Goal: Task Accomplishment & Management: Manage account settings

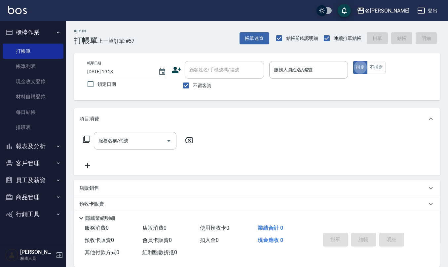
type button "true"
drag, startPoint x: 304, startPoint y: 72, endPoint x: 301, endPoint y: 69, distance: 3.5
click at [301, 69] on input "服務人員姓名/編號" at bounding box center [308, 70] width 73 height 12
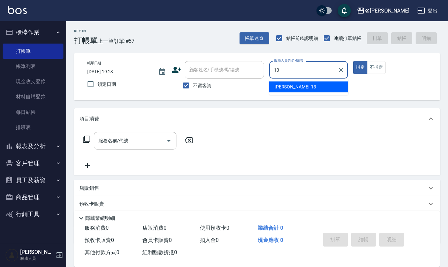
type input "蘇亭云-13"
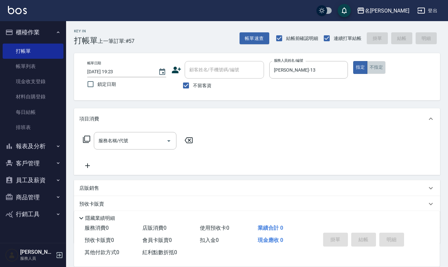
drag, startPoint x: 375, startPoint y: 69, endPoint x: 316, endPoint y: 103, distance: 67.5
click at [375, 69] on button "不指定" at bounding box center [376, 67] width 19 height 13
drag, startPoint x: 143, startPoint y: 143, endPoint x: 141, endPoint y: 141, distance: 3.5
click at [143, 143] on input "服務名稱/代號" at bounding box center [130, 141] width 67 height 12
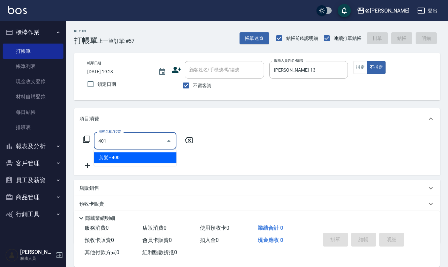
type input "剪髮(401)"
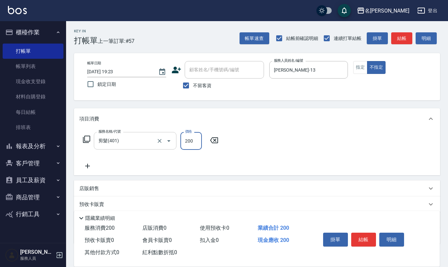
type input "200"
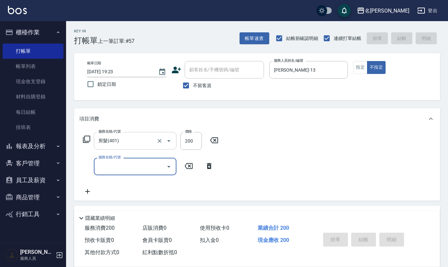
type input "2025/10/05 19:55"
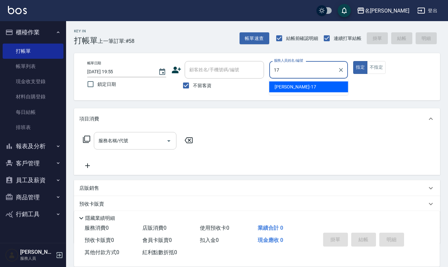
type input "李俞玫-17"
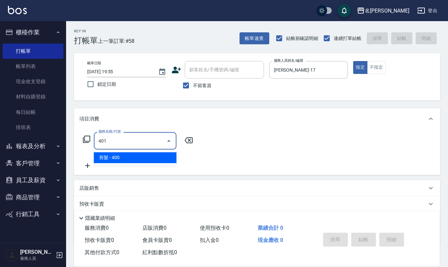
type input "剪髮(401)"
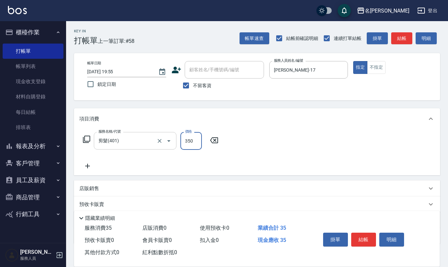
type input "350"
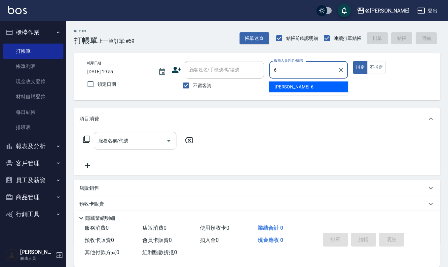
type input "吳淑文-6"
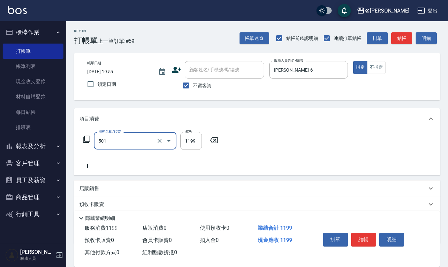
type input "染髮(501)"
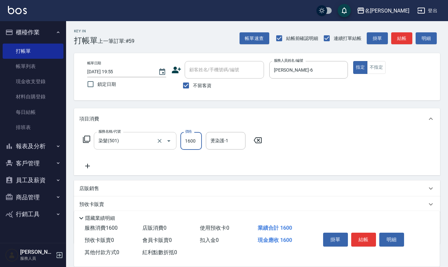
type input "1600"
type input "陳柏暽-28"
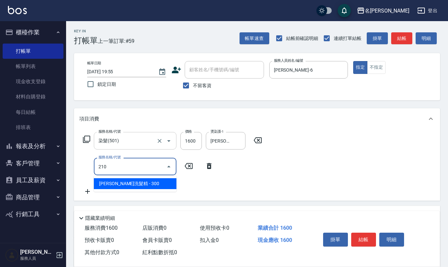
type input "歐娜洗髮精(210)"
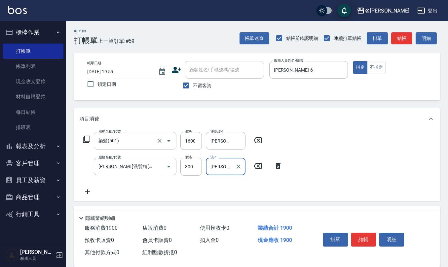
type input "陳柏暽-28"
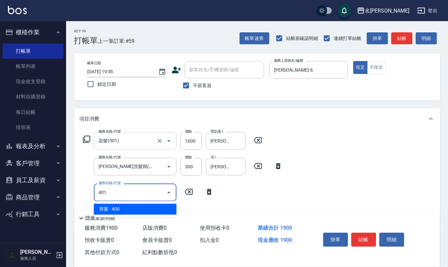
type input "剪髮(401)"
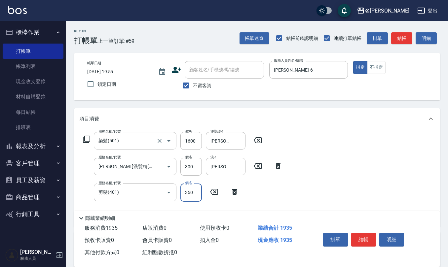
type input "350"
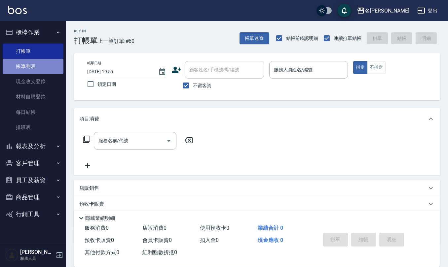
click at [37, 65] on link "帳單列表" at bounding box center [33, 66] width 61 height 15
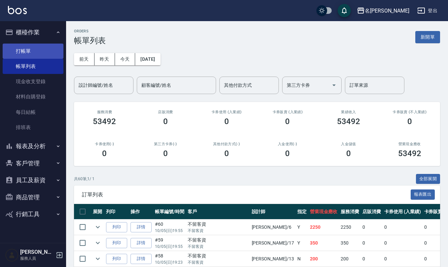
click at [51, 54] on link "打帳單" at bounding box center [33, 51] width 61 height 15
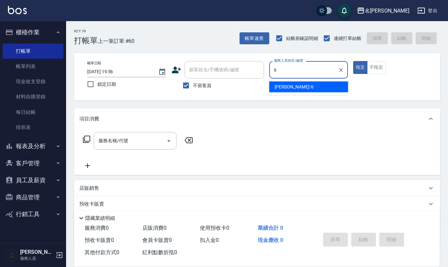
type input "吳淑文-6"
type button "true"
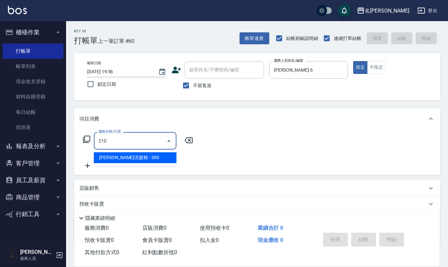
type input "歐娜洗髮精(210)"
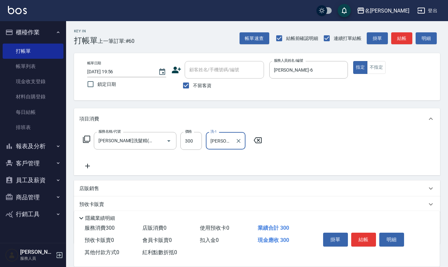
type input "陳柏暽-28"
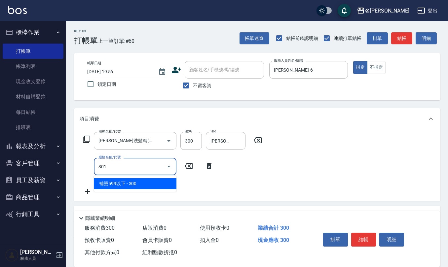
type input "補燙599以下(301)"
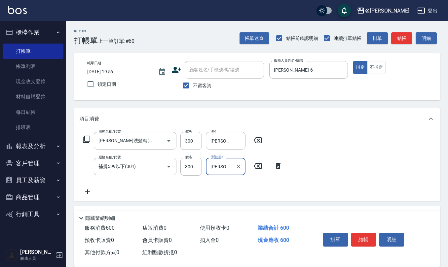
type input "陳柏暽-28"
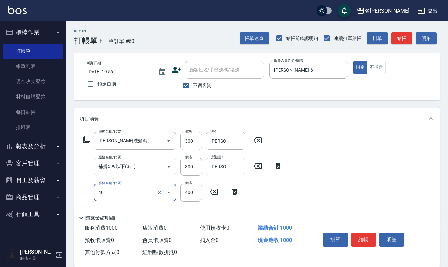
type input "剪髮(401)"
type input "350"
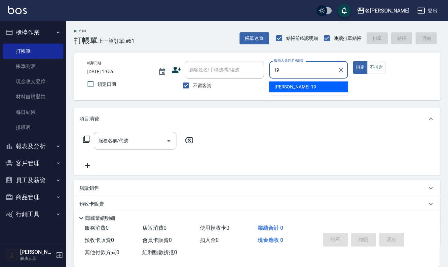
type input "林語涵-19"
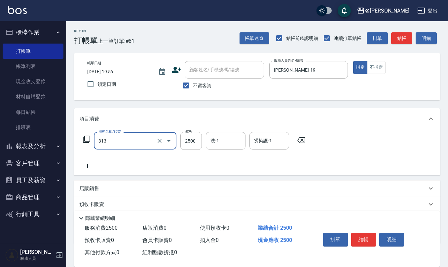
type input "生化還原2500(313)"
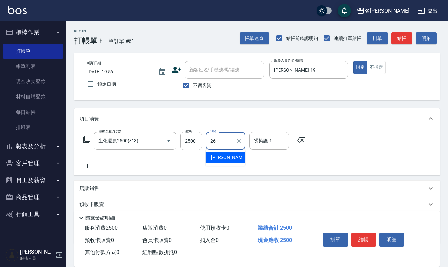
type input "陳欣妤-26"
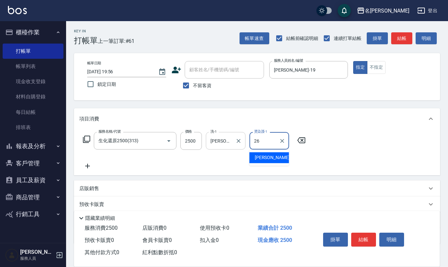
type input "陳欣妤-26"
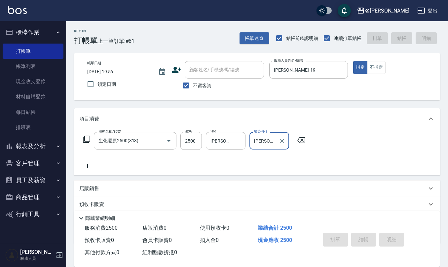
type input "2025/10/05 19:58"
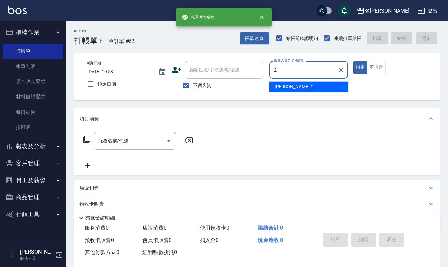
type input "黃慧敏-2"
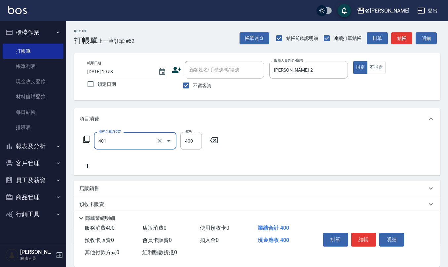
type input "剪髮(401)"
type input "300"
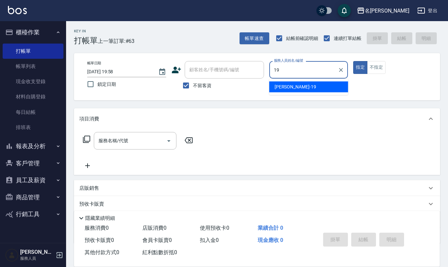
type input "林語涵-19"
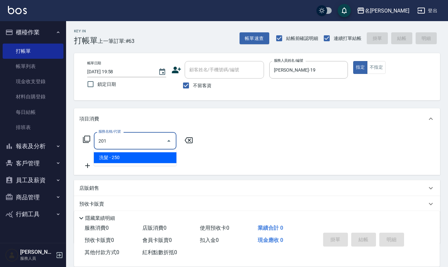
type input "洗髮(201)"
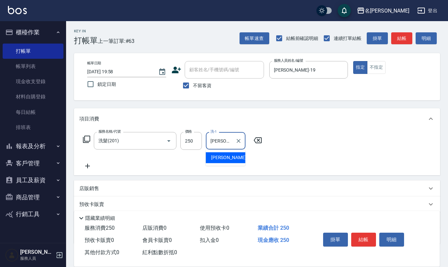
type input "陳欣妤-26"
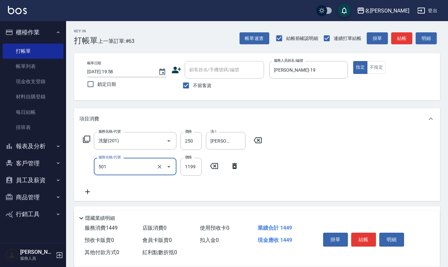
type input "染髮(501)"
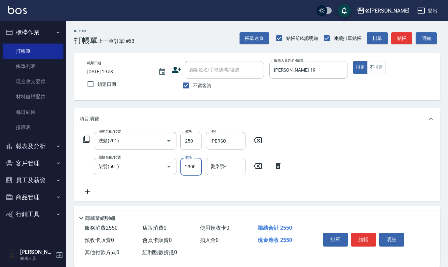
type input "2300"
type input "陳欣妤-26"
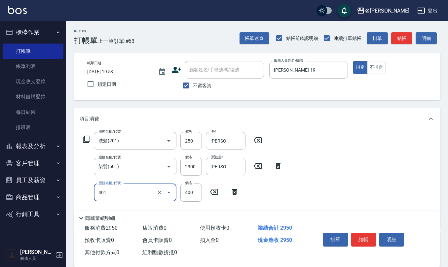
type input "剪髮(401)"
type input "500"
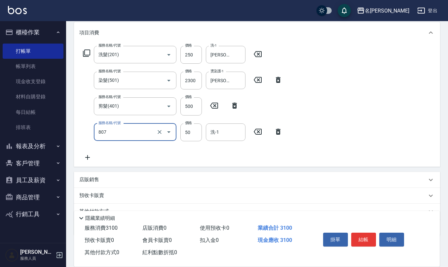
scroll to position [88, 0]
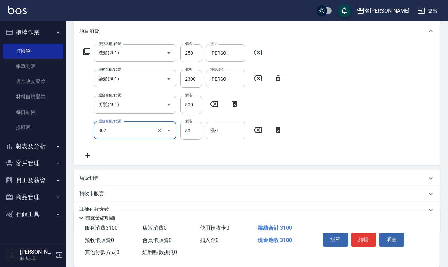
type input "TG護髮素(潤絲)(807)"
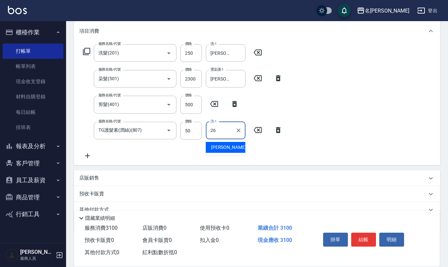
type input "陳欣妤-26"
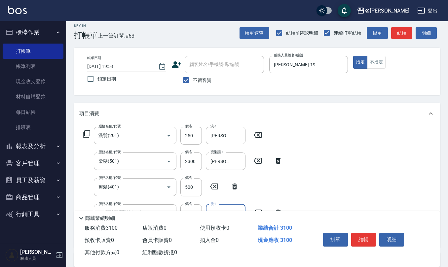
scroll to position [0, 0]
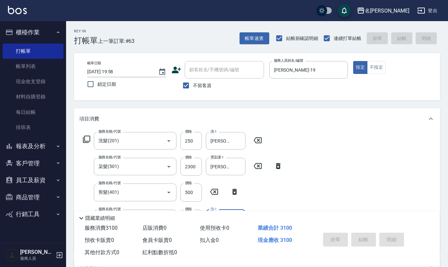
type input "2025/10/05 19:59"
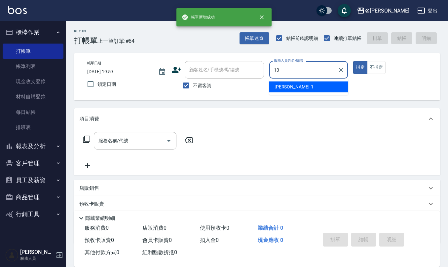
type input "蘇亭云-13"
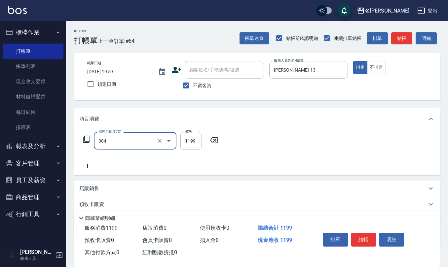
type input "離子燙(特價)(304)"
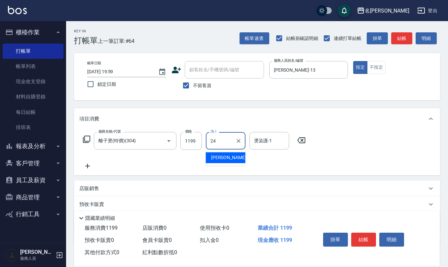
type input "蘇亭云-24"
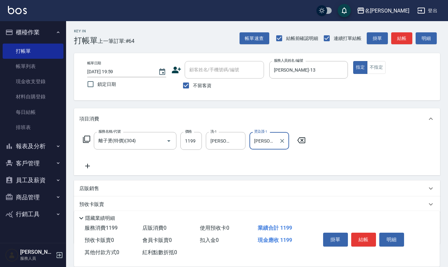
type input "蘇亭云-24"
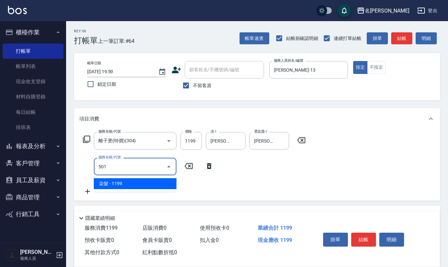
type input "染髮(501)"
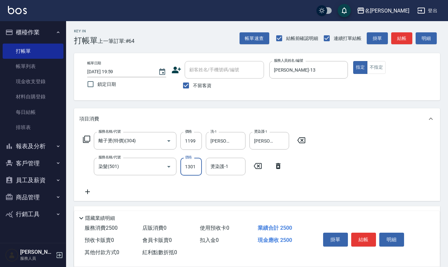
type input "1301"
type input "蘇亭云-24"
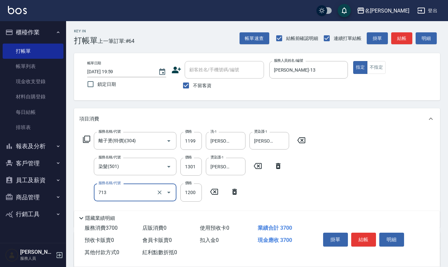
type input "水樣結構式1200(713)"
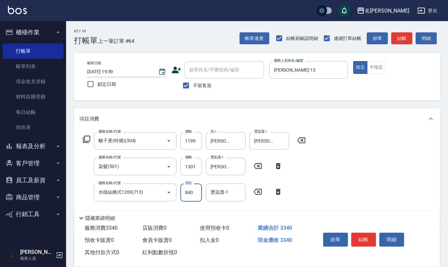
type input "840"
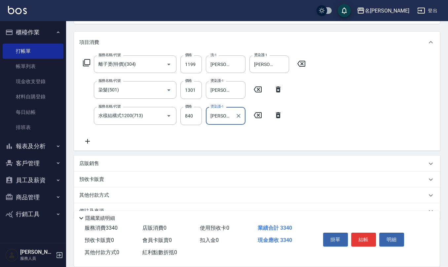
scroll to position [91, 0]
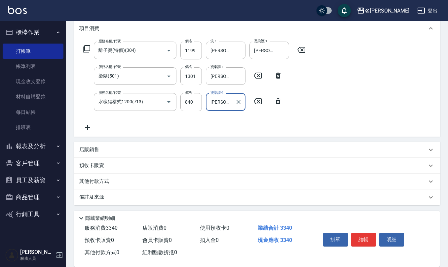
type input "蘇亭云-24"
click at [123, 192] on div "備註及來源" at bounding box center [257, 198] width 366 height 16
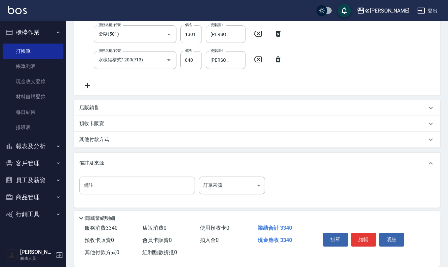
scroll to position [135, 0]
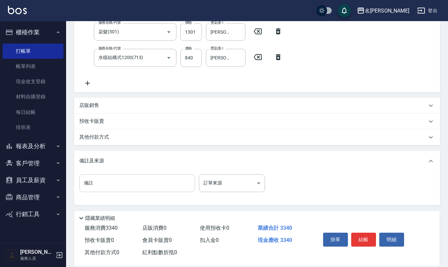
click at [120, 176] on input "備註" at bounding box center [137, 183] width 116 height 18
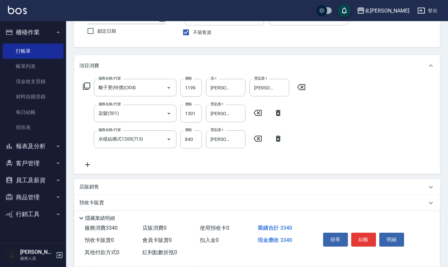
scroll to position [3, 0]
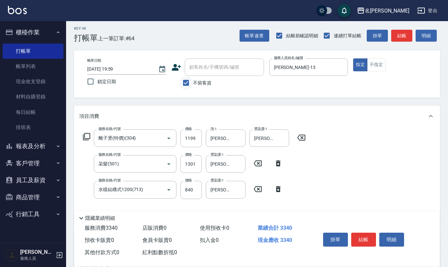
type input "有氧p"
drag, startPoint x: 185, startPoint y: 81, endPoint x: 188, endPoint y: 78, distance: 4.0
click at [185, 81] on input "不留客資" at bounding box center [186, 83] width 14 height 14
checkbox input "false"
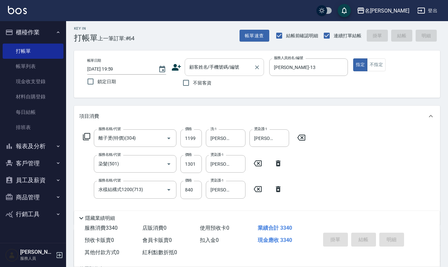
click at [200, 74] on div "顧客姓名/手機號碼/編號" at bounding box center [224, 67] width 79 height 18
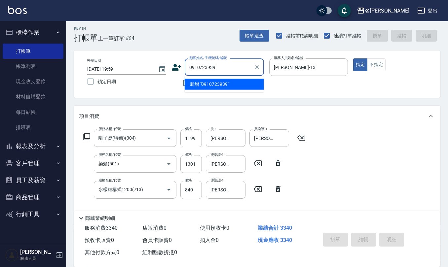
drag, startPoint x: 220, startPoint y: 66, endPoint x: 131, endPoint y: 64, distance: 89.3
click at [131, 64] on div "帳單日期 2025/10/05 19:59 鎖定日期 顧客姓名/手機號碼/編號 0910723939 顧客姓名/手機號碼/編號 不留客資 服務人員姓名/編號 …" at bounding box center [257, 73] width 350 height 31
type input "0910723939"
click at [175, 67] on icon at bounding box center [176, 67] width 9 height 7
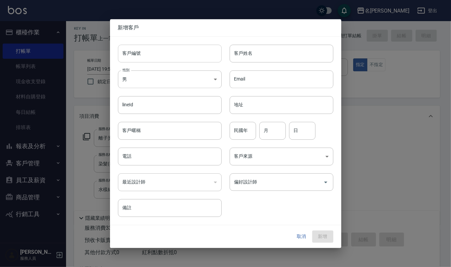
click at [174, 54] on input "客戶編號" at bounding box center [170, 54] width 104 height 18
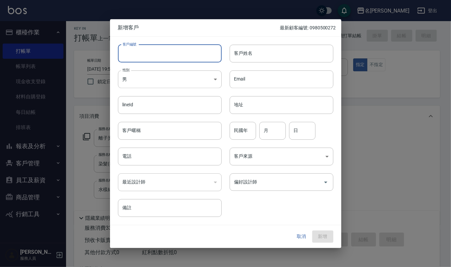
paste input "0910723939"
type input "0910723939"
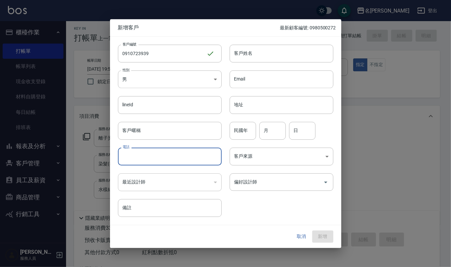
click at [152, 162] on input "電話" at bounding box center [170, 157] width 104 height 18
paste input "0910723939"
type input "0910723939"
click at [188, 83] on body "名留仁二 登出 櫃檯作業 打帳單 帳單列表 現金收支登錄 材料自購登錄 每日結帳 排班表 報表及分析 報表目錄 店家區間累計表 店家日報表 互助日報表 互助月…" at bounding box center [225, 206] width 451 height 418
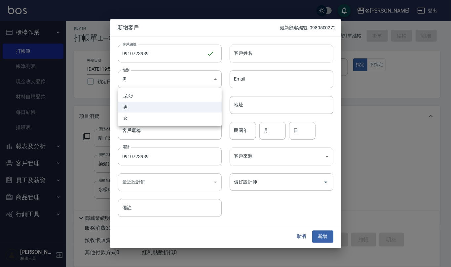
click at [176, 116] on li "女" at bounding box center [170, 118] width 104 height 11
type input "FEMALE"
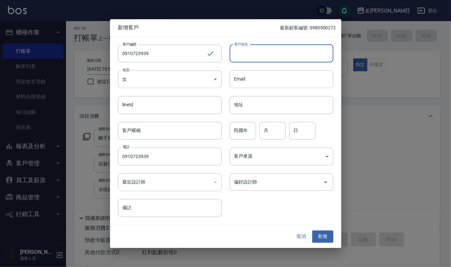
click at [243, 52] on input "客戶姓名" at bounding box center [282, 54] width 104 height 18
type input "吳佳蓁"
click at [248, 130] on input "民國年" at bounding box center [243, 131] width 26 height 18
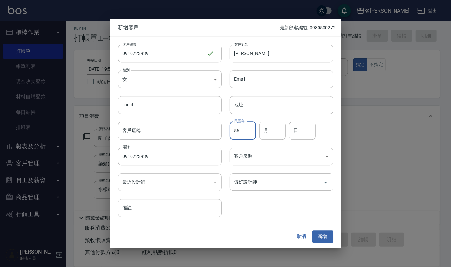
type input "56"
type input "6"
type input "4"
click at [320, 235] on button "新增" at bounding box center [322, 237] width 21 height 12
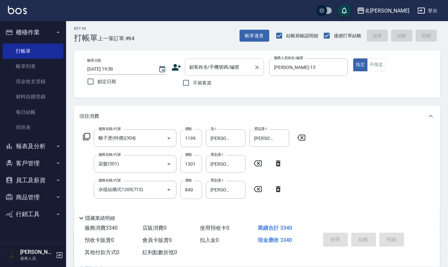
click at [234, 67] on input "顧客姓名/手機號碼/編號" at bounding box center [219, 67] width 63 height 12
paste input "0910723939"
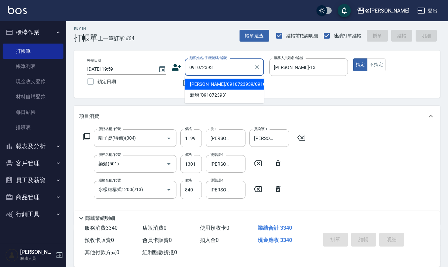
type input "吳佳蓁/0910723939/0910723939"
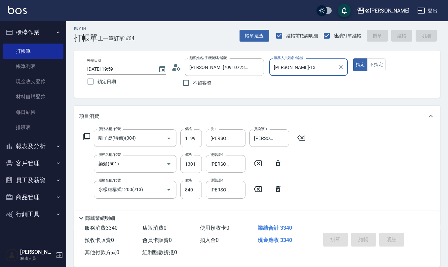
type input "2025/10/05 20:00"
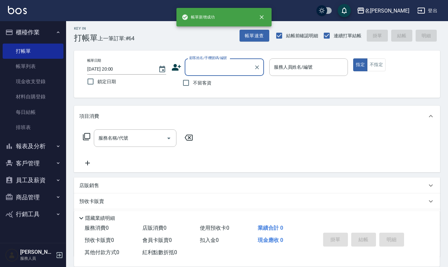
scroll to position [0, 0]
click at [40, 68] on link "帳單列表" at bounding box center [33, 66] width 61 height 15
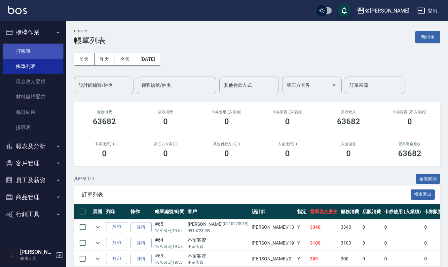
click at [31, 49] on link "打帳單" at bounding box center [33, 51] width 61 height 15
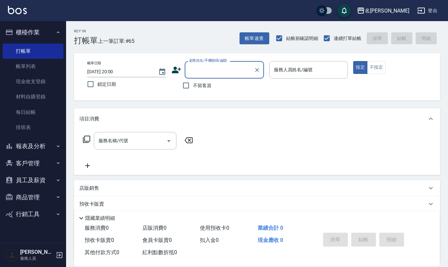
click at [197, 89] on span "不留客資" at bounding box center [202, 85] width 19 height 7
click at [193, 89] on input "不留客資" at bounding box center [186, 86] width 14 height 14
checkbox input "true"
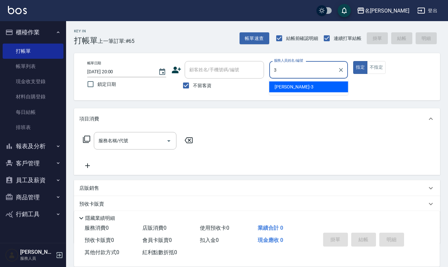
type input "陳旅玨-3"
type button "true"
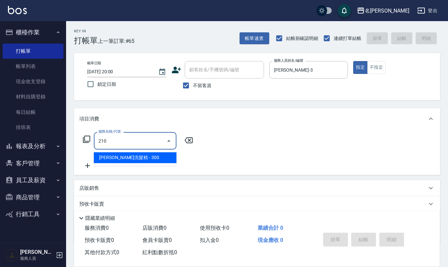
type input "歐娜洗髮精(210)"
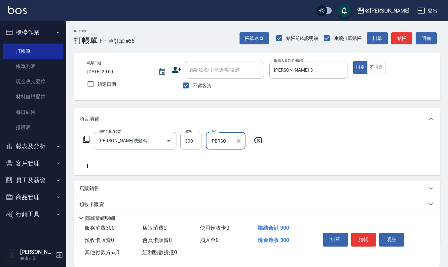
type input "葉冠佑-32"
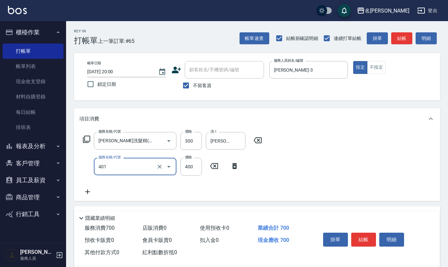
type input "剪髮(401)"
type input "400"
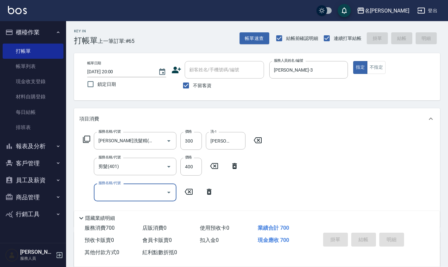
type input "2025/10/05 20:03"
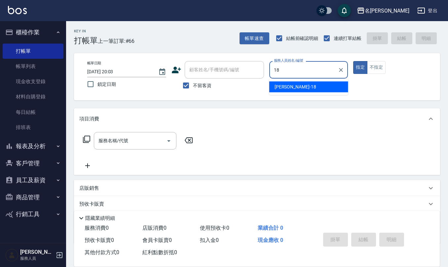
type input "吳婉如-18"
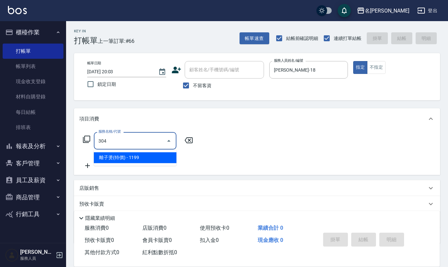
type input "離子燙(特價)(304)"
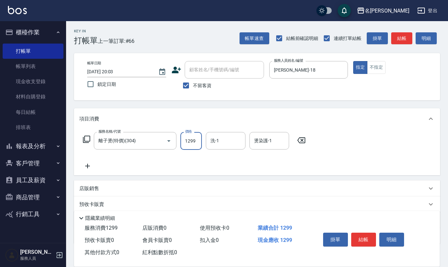
type input "1299"
type input "葉冠佑-32"
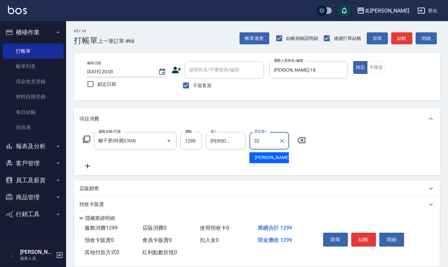
type input "葉冠佑-32"
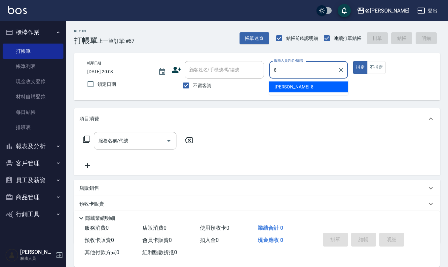
type input "楊馨嵐-8"
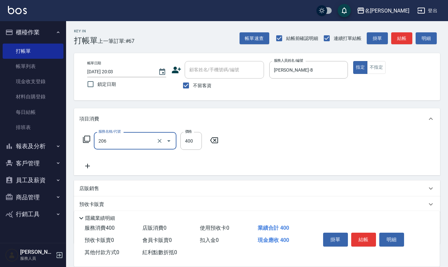
type input "健康洗(206)"
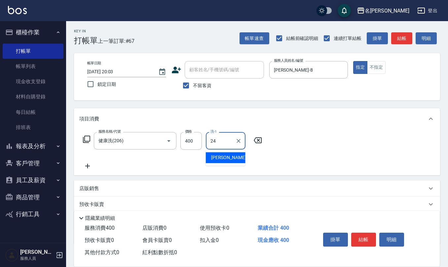
type input "蘇亭云-24"
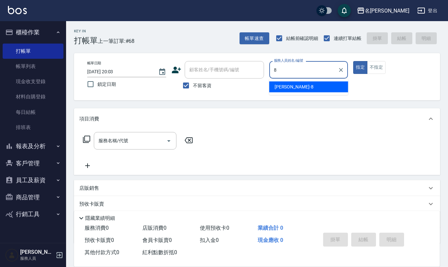
type input "楊馨嵐-8"
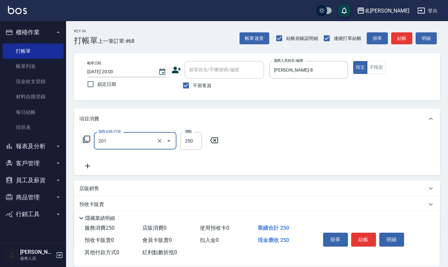
type input "洗髮(201)"
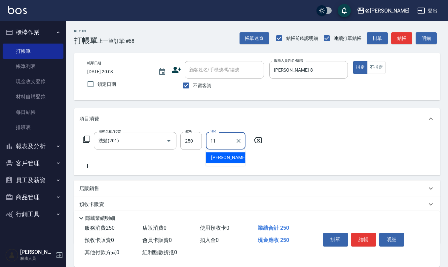
type input "詹沛橙-11"
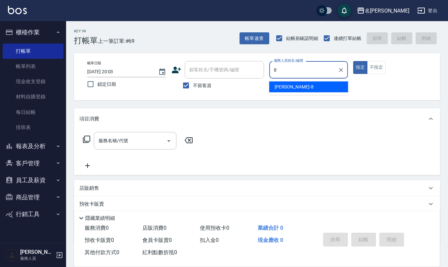
type input "楊馨嵐-8"
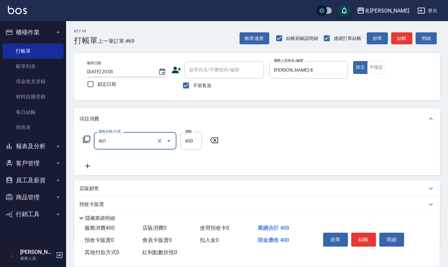
type input "剪髮(401)"
type input "400"
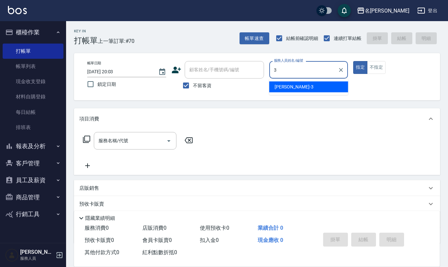
type input "陳旅玨-3"
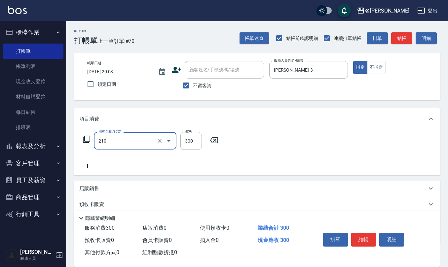
type input "歐娜洗髮精(210)"
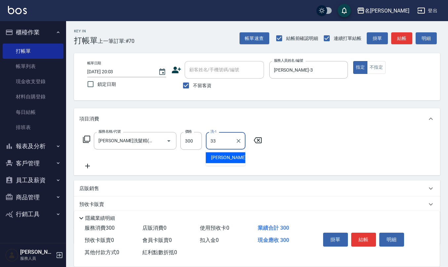
type input "竹儀-33"
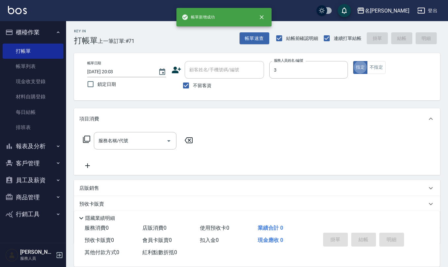
type input "陳旅玨-3"
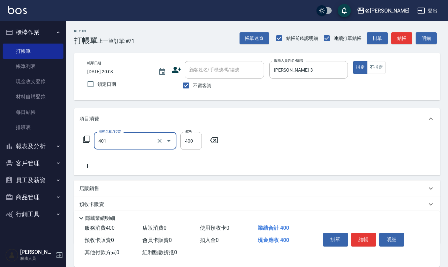
type input "剪髮(401)"
type input "400"
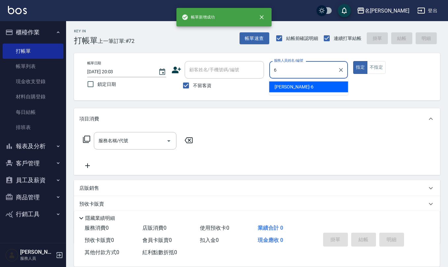
type input "吳淑文-6"
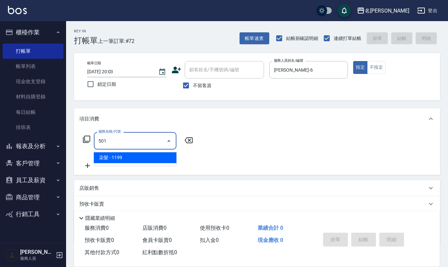
type input "染髮(501)"
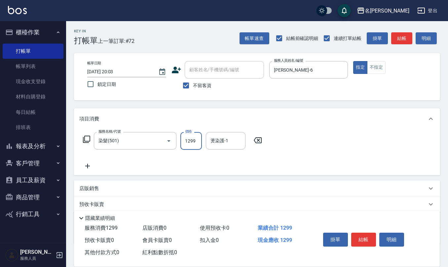
type input "1299"
type input "陳柏暽-28"
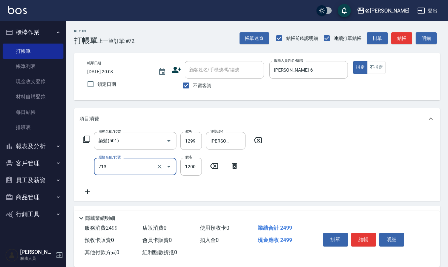
type input "水樣結構式1200(713)"
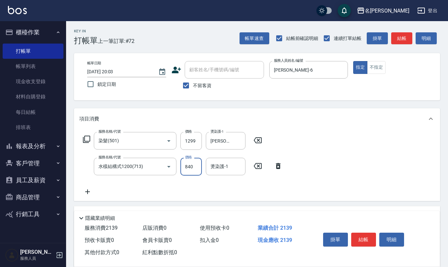
type input "840"
type input "陳柏暽-28"
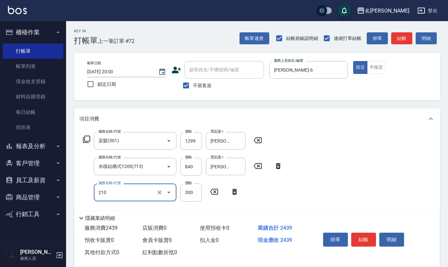
type input "歐娜洗髮精(210)"
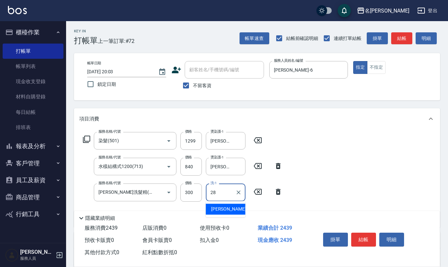
type input "陳柏暽-28"
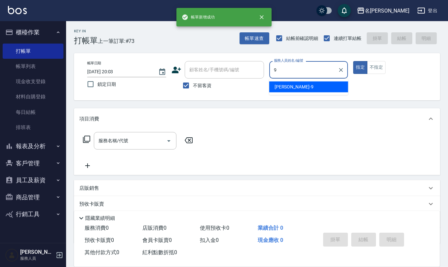
type input "江依潔-9"
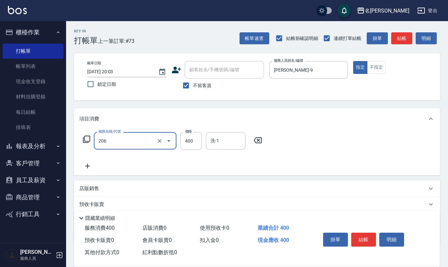
type input "健康洗(206)"
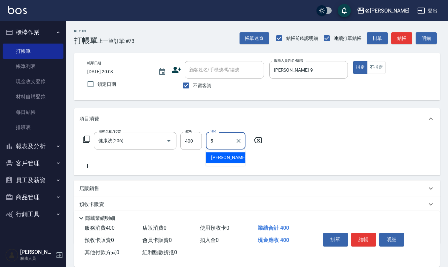
type input "趙妍妮-5"
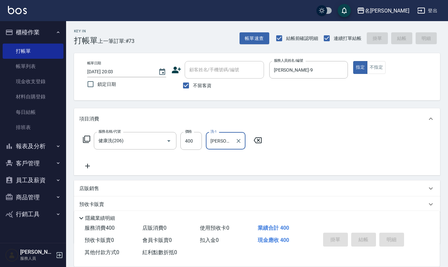
type input "2025/10/05 20:04"
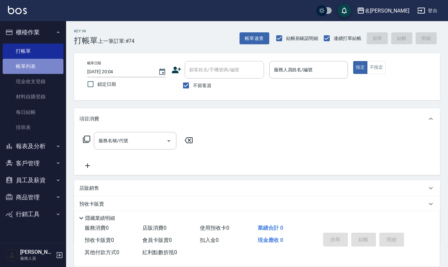
click at [41, 70] on link "帳單列表" at bounding box center [33, 66] width 61 height 15
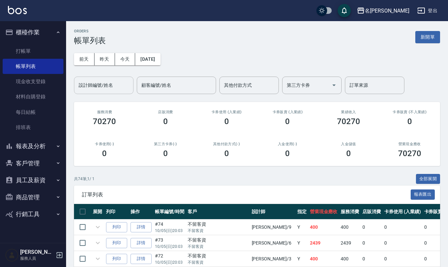
click at [100, 91] on input "設計師編號/姓名" at bounding box center [104, 86] width 54 height 12
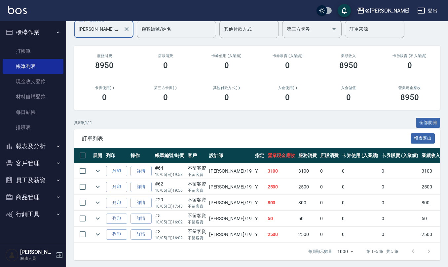
scroll to position [65, 0]
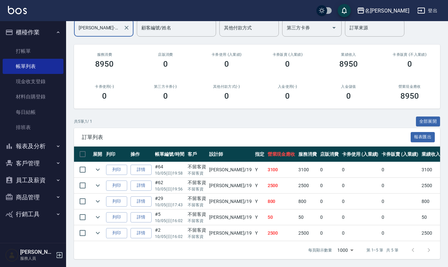
type input "林語涵-19"
click at [101, 168] on td at bounding box center [97, 170] width 13 height 16
click at [100, 166] on icon "expand row" at bounding box center [98, 170] width 8 height 8
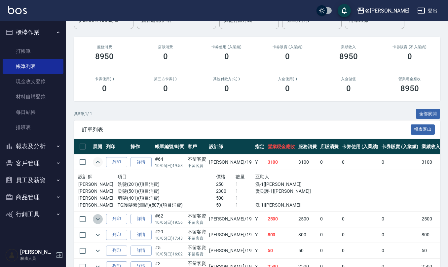
click at [97, 219] on icon "expand row" at bounding box center [98, 219] width 4 height 2
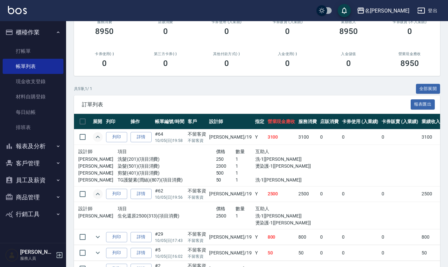
scroll to position [134, 0]
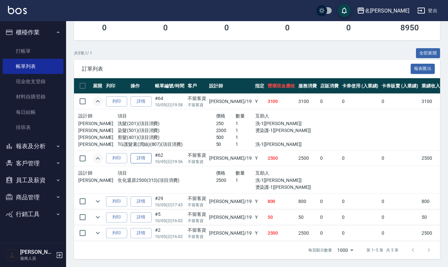
click at [144, 153] on link "詳情" at bounding box center [141, 158] width 21 height 10
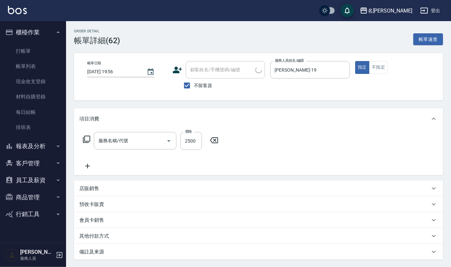
type input "2025/10/05 19:56"
checkbox input "true"
type input "林語涵-19"
type input "生化還原2500(313)"
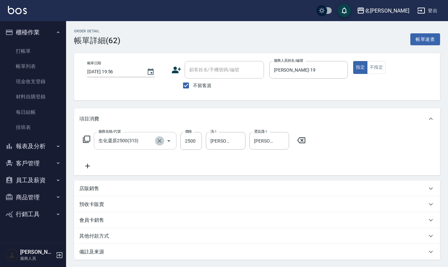
click at [163, 138] on button "Clear" at bounding box center [159, 140] width 9 height 9
type input "有氧水離子燙2500(312)"
click at [239, 140] on icon "Clear" at bounding box center [239, 141] width 4 height 4
type input "陳欣妤-26"
click at [286, 143] on button "Clear" at bounding box center [282, 140] width 9 height 9
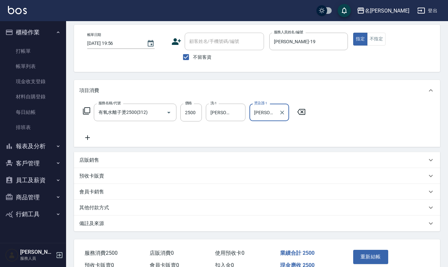
scroll to position [44, 0]
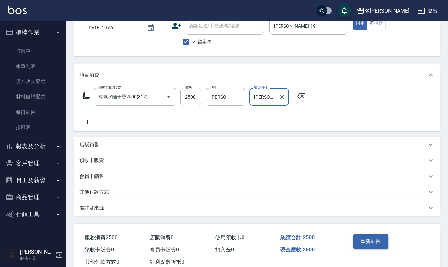
type input "陳欣妤-26"
click at [368, 240] on button "重新結帳" at bounding box center [370, 242] width 35 height 14
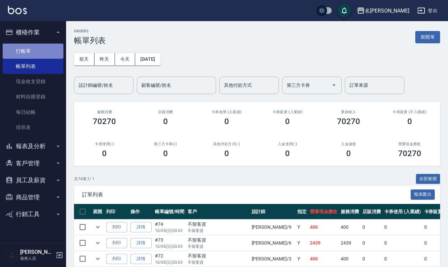
click at [31, 48] on link "打帳單" at bounding box center [33, 51] width 61 height 15
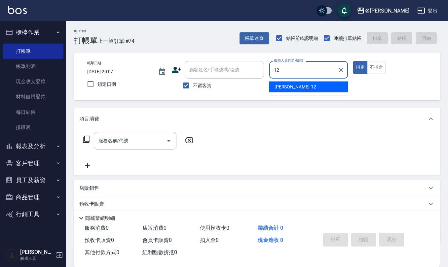
type input "陳珮君-12"
type button "true"
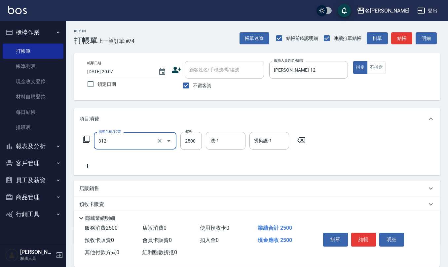
type input "有氧水離子燙2500(312)"
click at [301, 140] on icon at bounding box center [301, 140] width 8 height 6
type input "效能離子燙1500(308)"
type input "1299"
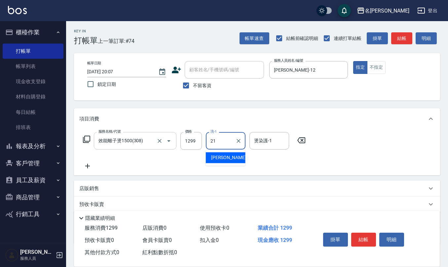
type input "陳珮君-21"
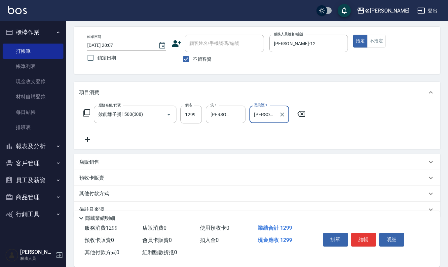
scroll to position [39, 0]
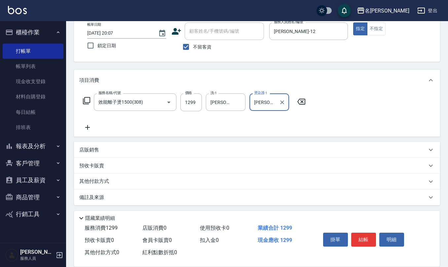
type input "陳珮君-21"
click at [125, 196] on div "備註及來源" at bounding box center [253, 197] width 348 height 7
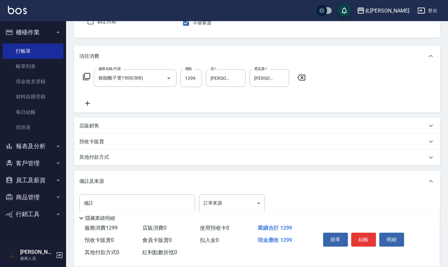
scroll to position [83, 0]
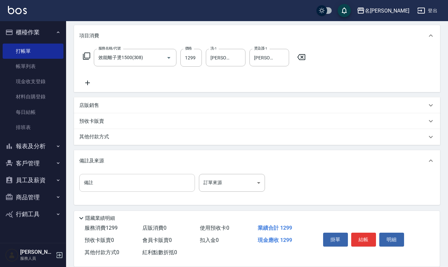
click at [135, 189] on input "備註" at bounding box center [137, 183] width 116 height 18
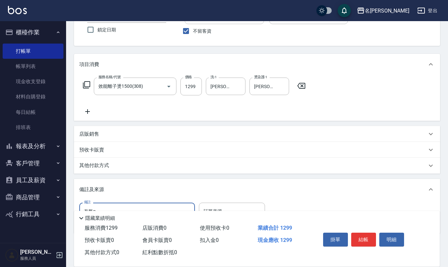
scroll to position [39, 0]
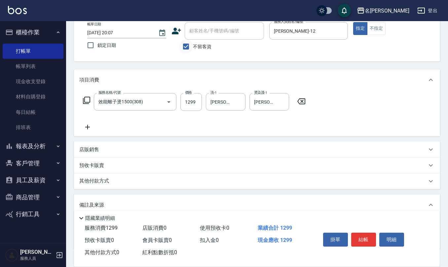
type input "有氧p"
drag, startPoint x: 187, startPoint y: 47, endPoint x: 190, endPoint y: 42, distance: 5.4
click at [187, 46] on input "不留客資" at bounding box center [186, 47] width 14 height 14
checkbox input "false"
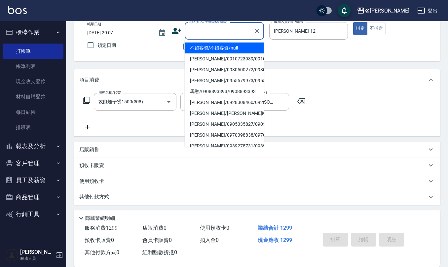
click at [200, 32] on input "顧客姓名/手機號碼/編號" at bounding box center [219, 31] width 63 height 12
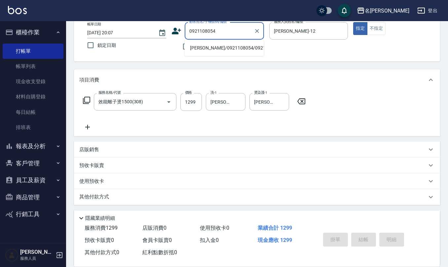
click at [203, 53] on li "徐泓穎/0921108054/0921108054" at bounding box center [224, 48] width 79 height 11
type input "徐泓穎/0921108054/0921108054"
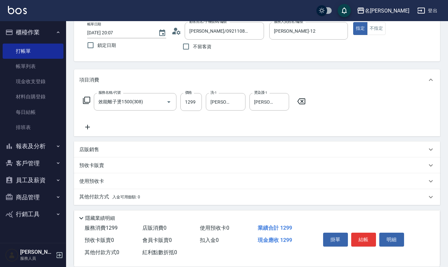
click at [178, 30] on icon at bounding box center [178, 32] width 4 height 4
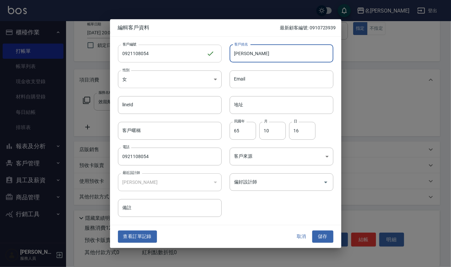
drag, startPoint x: 254, startPoint y: 55, endPoint x: 221, endPoint y: 56, distance: 33.1
click at [221, 56] on div "客戶編號 0921108054 ​ 客戶編號 客戶姓名 徐泓穎 客戶姓名 性別 女 FEMALE 性別 Email Email lineId lineId 地…" at bounding box center [221, 127] width 223 height 181
type input "黃筠筠"
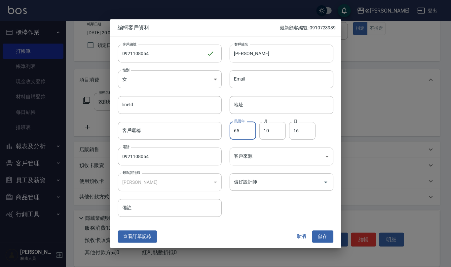
drag, startPoint x: 244, startPoint y: 130, endPoint x: 231, endPoint y: 131, distance: 12.2
click at [231, 131] on input "65" at bounding box center [243, 131] width 26 height 18
type input "103"
click at [273, 133] on input "10" at bounding box center [272, 131] width 26 height 18
drag, startPoint x: 274, startPoint y: 132, endPoint x: 261, endPoint y: 129, distance: 13.5
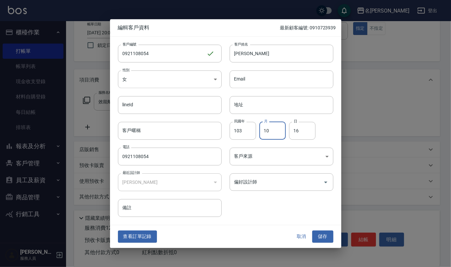
click at [261, 129] on input "10" at bounding box center [272, 131] width 26 height 18
type input "3"
drag, startPoint x: 307, startPoint y: 134, endPoint x: 278, endPoint y: 133, distance: 29.8
click at [279, 134] on div "民國年 103 民國年 月 3 月 日 16 日" at bounding box center [278, 127] width 112 height 26
type input "11"
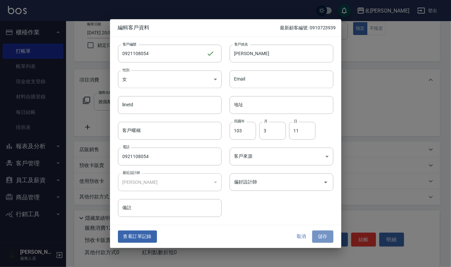
click at [327, 241] on button "儲存" at bounding box center [322, 237] width 21 height 12
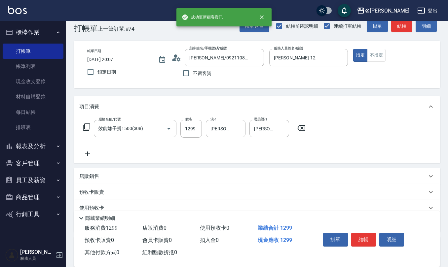
scroll to position [0, 0]
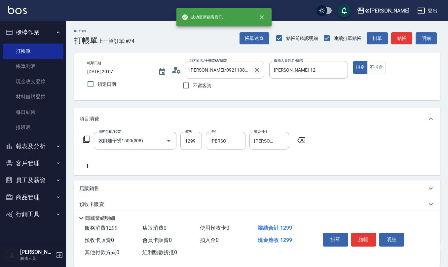
click at [257, 68] on icon "Clear" at bounding box center [257, 70] width 7 height 7
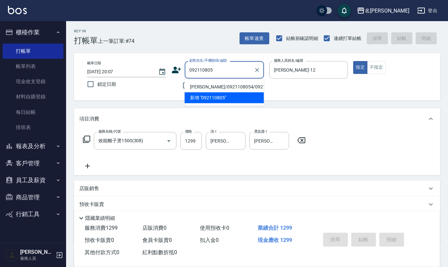
click at [217, 88] on li "黃筠筠/0921108054/0921108054" at bounding box center [224, 87] width 79 height 11
type input "黃筠筠/0921108054/0921108054"
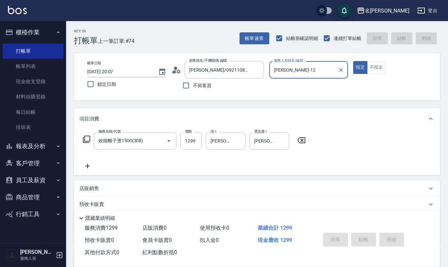
type input "2025/10/05 20:10"
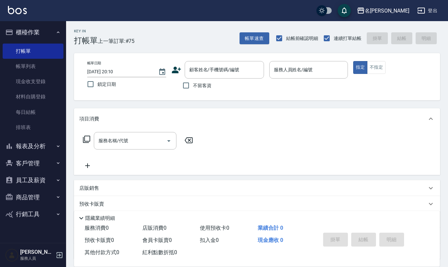
click at [204, 87] on span "不留客資" at bounding box center [202, 85] width 19 height 7
click at [193, 87] on input "不留客資" at bounding box center [186, 86] width 14 height 14
checkbox input "true"
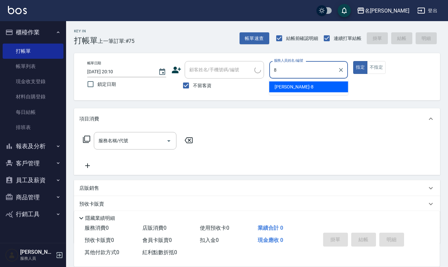
type input "楊馨嵐-8"
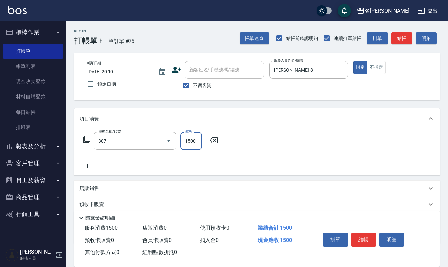
type input "EF麥拉寧燙髮1500(307)"
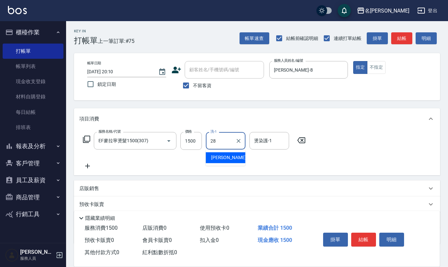
type input "陳柏暽-28"
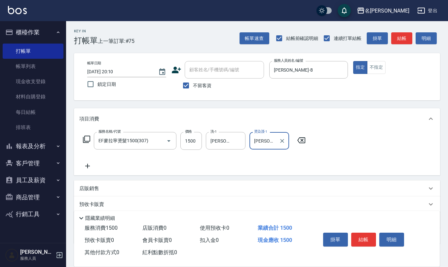
type input "陳柏暽-28"
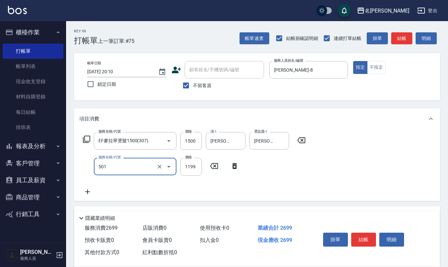
type input "染髮(501)"
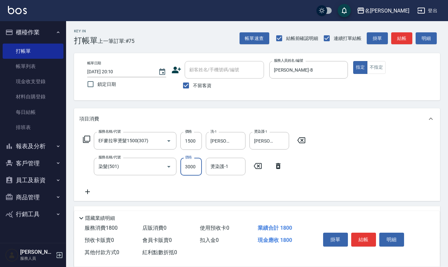
type input "3000"
type input "陳柏暽-28"
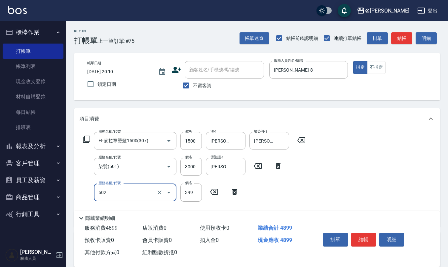
type input "挑染5束399(502)"
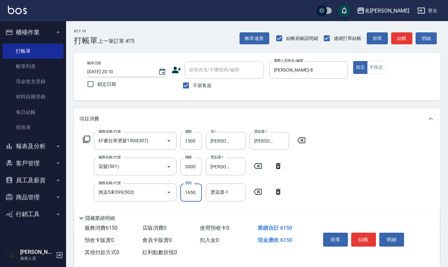
type input "1650"
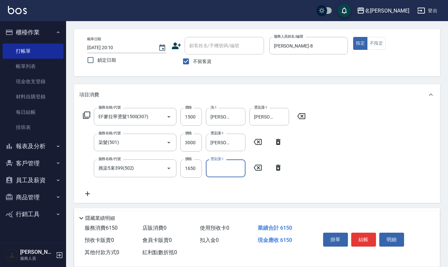
scroll to position [44, 0]
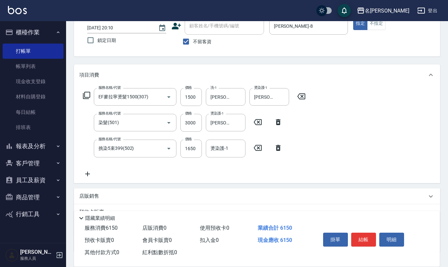
click at [117, 191] on div "店販銷售" at bounding box center [257, 197] width 366 height 16
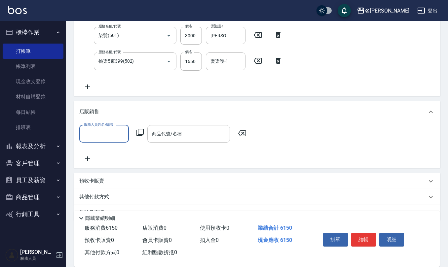
scroll to position [132, 0]
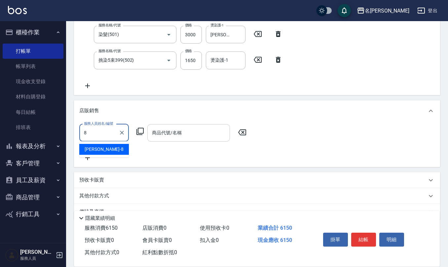
type input "楊馨嵐-8"
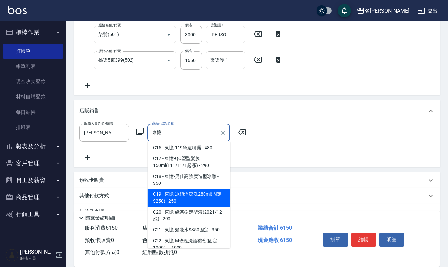
scroll to position [131, 0]
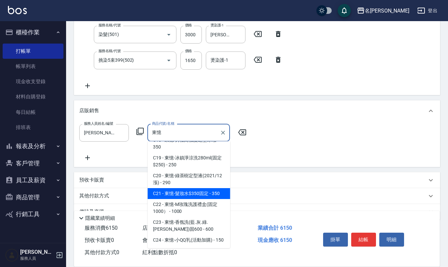
drag, startPoint x: 188, startPoint y: 189, endPoint x: 196, endPoint y: 187, distance: 8.6
click at [188, 189] on span "C21 - 東憶-髮妝水$350固定 - 350" at bounding box center [189, 193] width 83 height 11
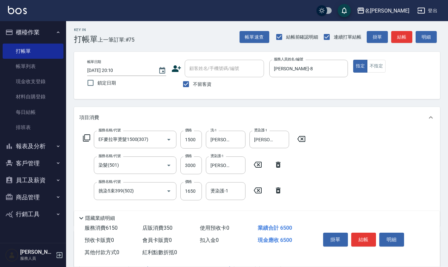
scroll to position [0, 0]
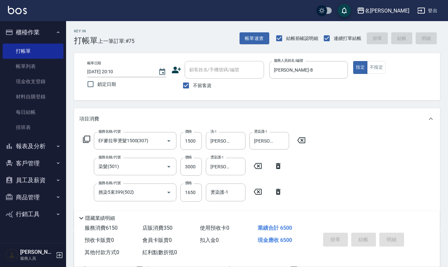
type input "東憶-髮妝水$350固定"
type input "2025/10/05 20:13"
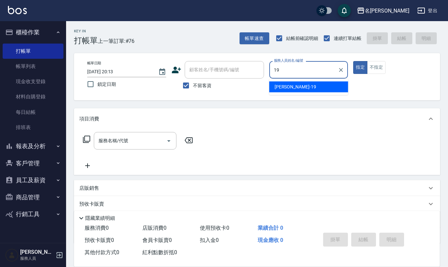
type input "林語涵-19"
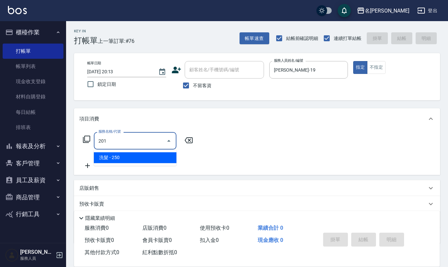
type input "洗髮(201)"
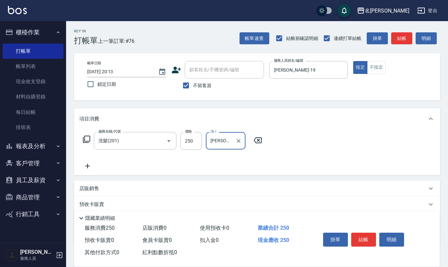
type input "詹沛橙-11"
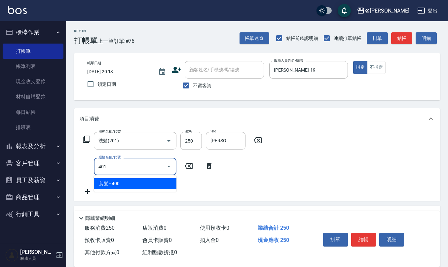
type input "剪髮(401)"
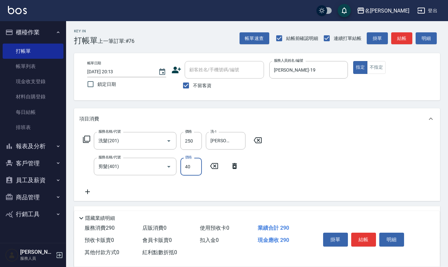
type input "400"
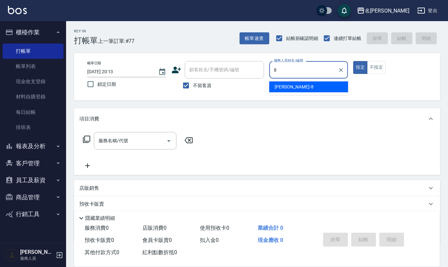
type input "楊馨嵐-8"
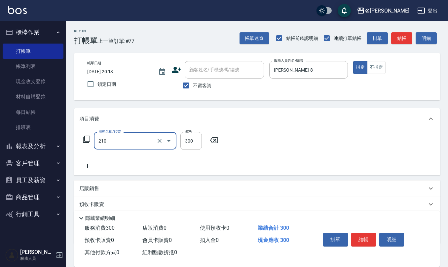
type input "歐娜洗髮精(210)"
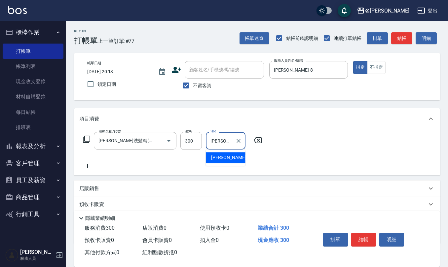
type input "陳柏暽-28"
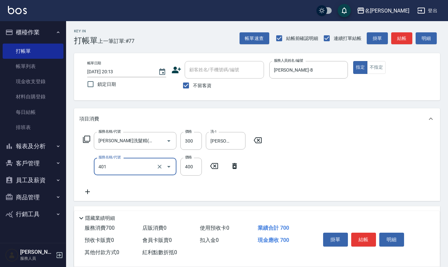
type input "剪髮(401)"
drag, startPoint x: 198, startPoint y: 165, endPoint x: 182, endPoint y: 165, distance: 16.5
click at [182, 165] on input "4000" at bounding box center [190, 167] width 21 height 18
type input "400"
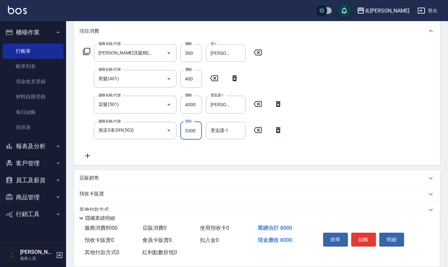
scroll to position [116, 0]
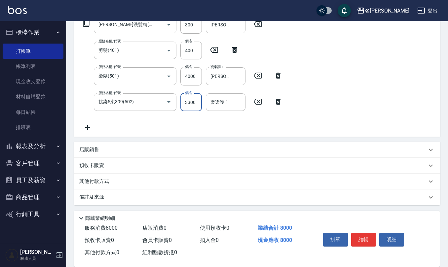
click at [124, 145] on div "店販銷售" at bounding box center [257, 150] width 366 height 16
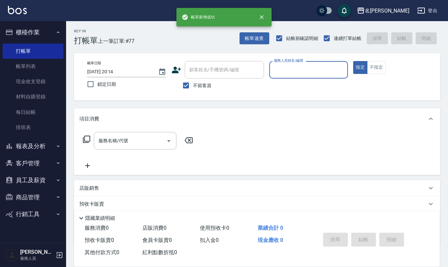
scroll to position [0, 0]
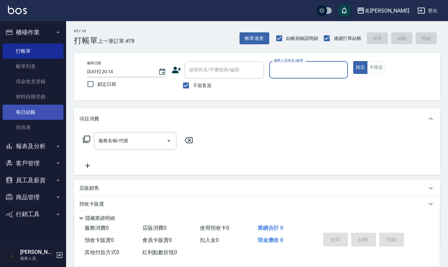
click at [43, 117] on link "每日結帳" at bounding box center [33, 112] width 61 height 15
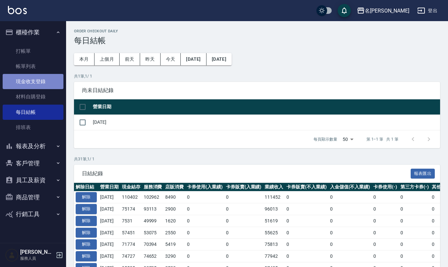
click at [34, 80] on link "現金收支登錄" at bounding box center [33, 81] width 61 height 15
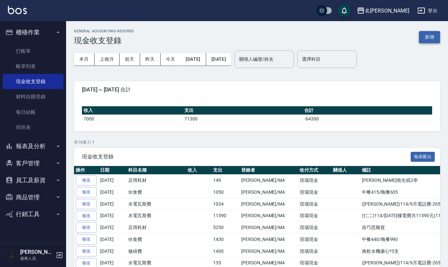
click at [433, 39] on button "新增" at bounding box center [429, 37] width 21 height 12
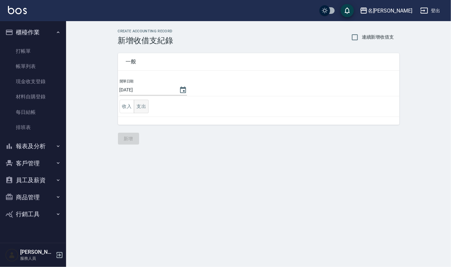
click at [142, 107] on button "支出" at bounding box center [141, 107] width 15 height 14
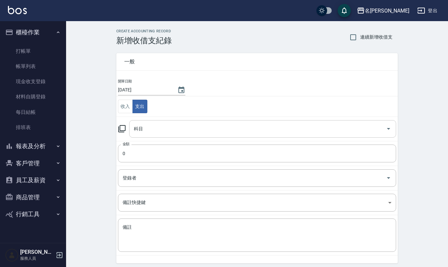
click at [148, 131] on input "科目" at bounding box center [257, 129] width 251 height 12
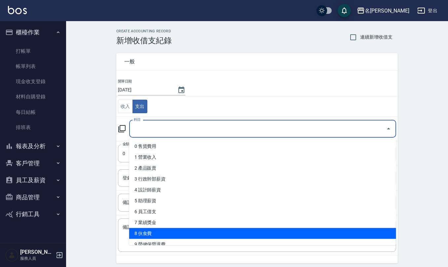
click at [159, 231] on li "8 伙食費" at bounding box center [262, 233] width 267 height 11
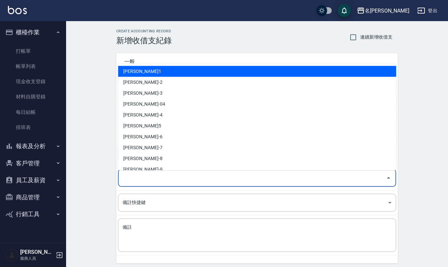
click at [143, 182] on input "登錄者" at bounding box center [252, 179] width 262 height 12
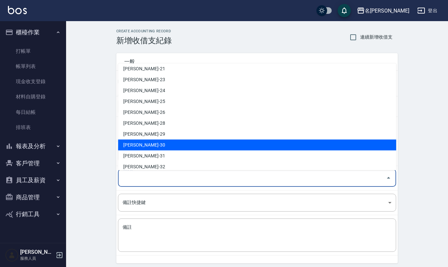
scroll to position [313, 0]
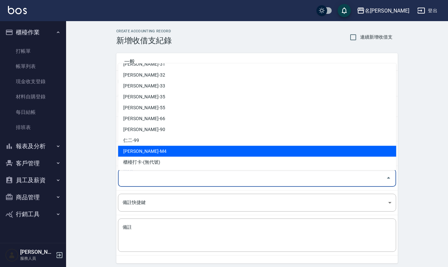
click at [153, 153] on li "陳佩俐-M4" at bounding box center [257, 151] width 278 height 11
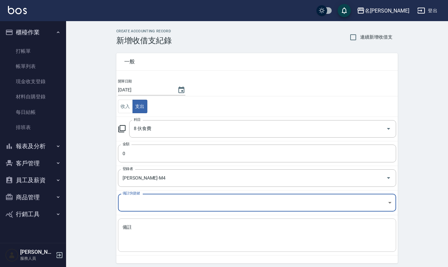
click at [164, 232] on textarea "備註" at bounding box center [257, 235] width 269 height 22
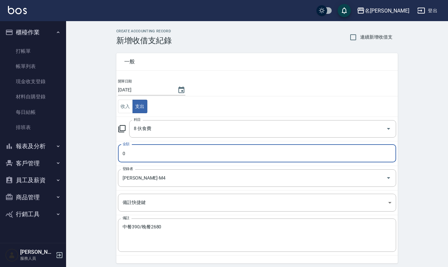
click at [148, 156] on input "0" at bounding box center [257, 154] width 278 height 18
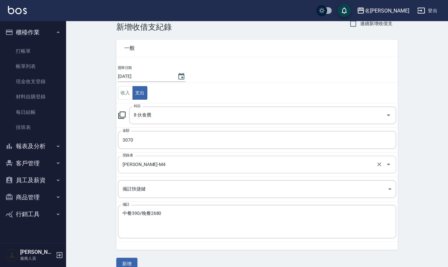
scroll to position [25, 0]
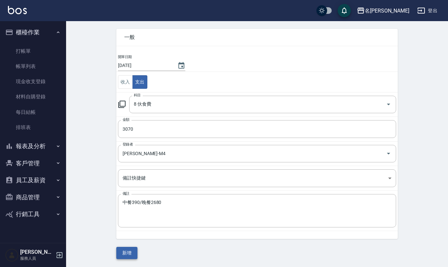
click at [134, 251] on button "新增" at bounding box center [126, 253] width 21 height 12
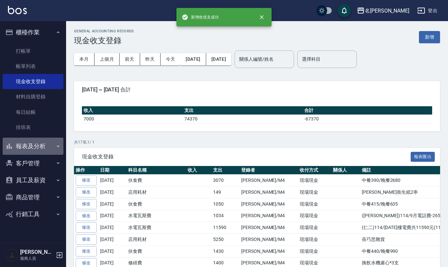
click at [39, 147] on button "報表及分析" at bounding box center [33, 146] width 61 height 17
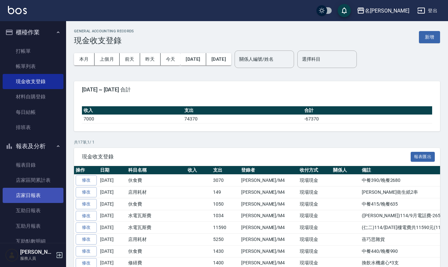
click at [39, 198] on link "店家日報表" at bounding box center [33, 195] width 61 height 15
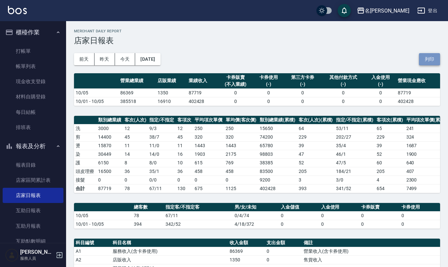
click at [430, 58] on button "列印" at bounding box center [429, 59] width 21 height 12
click at [43, 211] on link "互助日報表" at bounding box center [33, 210] width 61 height 15
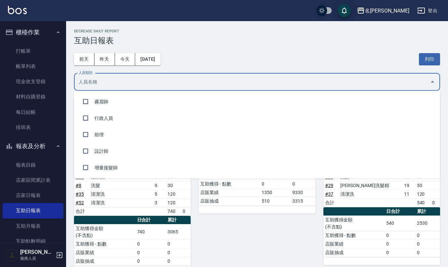
click at [117, 84] on input "人員類別" at bounding box center [252, 82] width 350 height 12
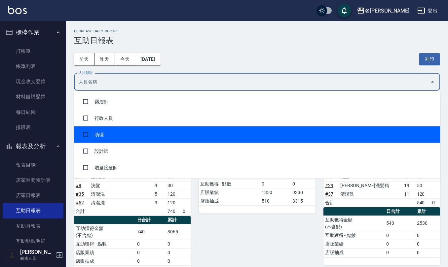
click at [121, 136] on li "助理" at bounding box center [257, 135] width 366 height 17
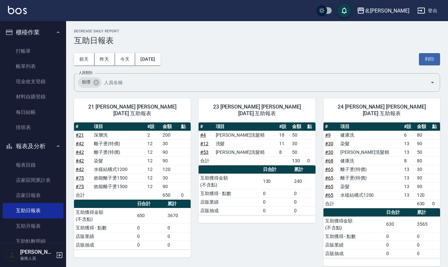
click at [206, 53] on div "前天 昨天 今天 2025/10/05 列印" at bounding box center [257, 59] width 366 height 28
click at [432, 58] on button "列印" at bounding box center [429, 59] width 21 height 12
click at [430, 59] on button "列印" at bounding box center [429, 59] width 21 height 12
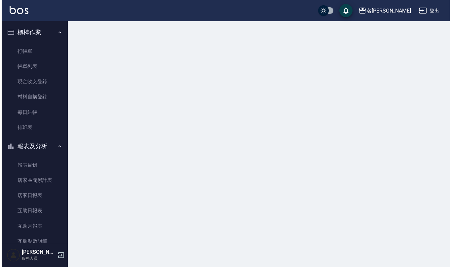
scroll to position [88, 0]
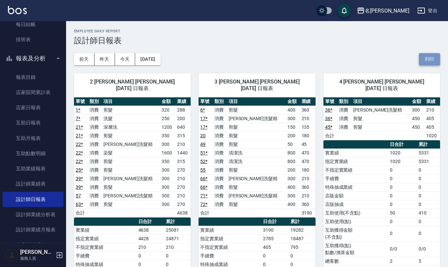
click at [427, 56] on button "列印" at bounding box center [429, 59] width 21 height 12
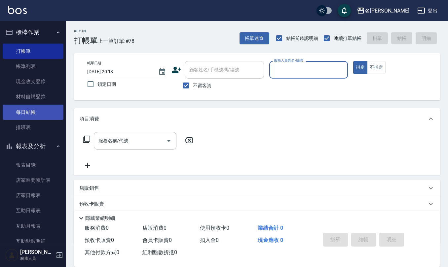
click at [27, 114] on link "每日結帳" at bounding box center [33, 112] width 61 height 15
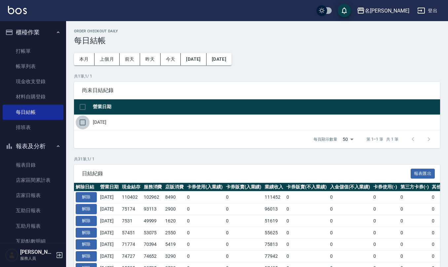
click at [83, 123] on input "checkbox" at bounding box center [83, 123] width 14 height 14
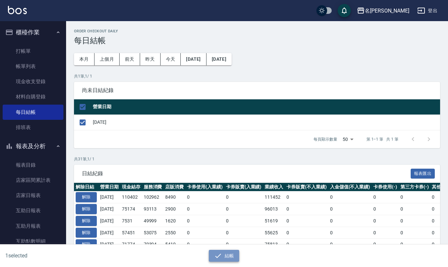
click at [228, 256] on button "結帳" at bounding box center [224, 256] width 31 height 12
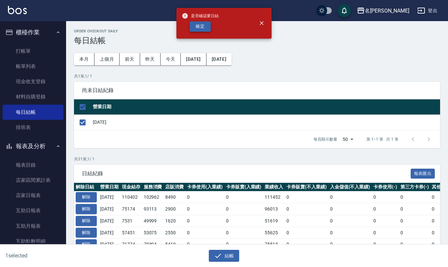
click at [195, 28] on button "確定" at bounding box center [200, 26] width 21 height 10
